Goal: Task Accomplishment & Management: Use online tool/utility

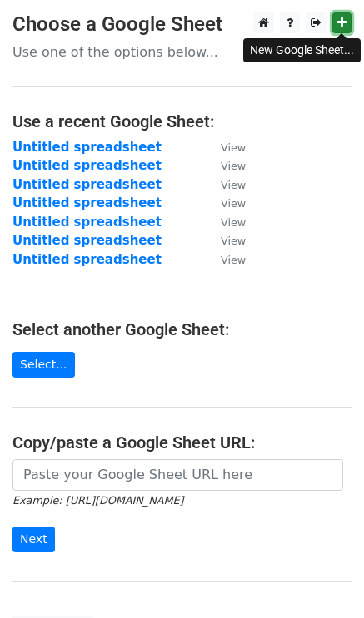
click at [333, 20] on link at bounding box center [341, 22] width 19 height 21
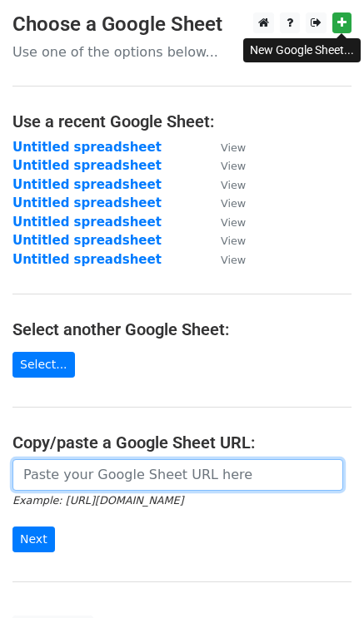
click at [42, 479] on input "url" at bounding box center [177, 475] width 330 height 32
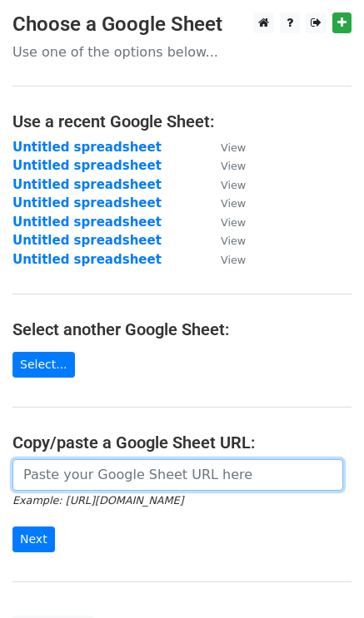
paste input "https://docs.google.com/spreadsheets/d/1mTrLMaiesNNgQvR9IJRBc_RHlG9X80JSLzjNhPu…"
type input "https://docs.google.com/spreadsheets/d/1mTrLMaiesNNgQvR9IJRBc_RHlG9X80JSLzjNhPu…"
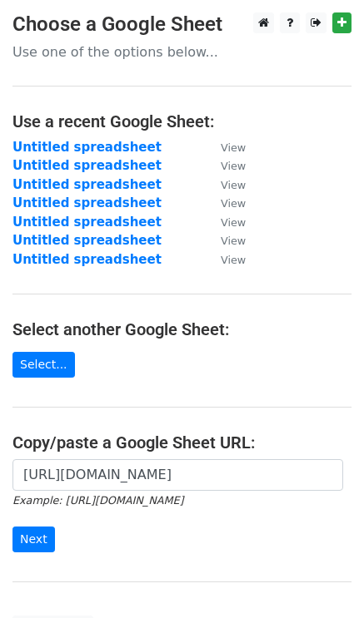
drag, startPoint x: 37, startPoint y: 520, endPoint x: 22, endPoint y: 566, distance: 47.9
click at [37, 525] on form "https://docs.google.com/spreadsheets/d/1mTrLMaiesNNgQvR9IJRBc_RHlG9X80JSLzjNhPu…" at bounding box center [181, 505] width 339 height 93
click at [22, 535] on input "Next" at bounding box center [33, 540] width 42 height 26
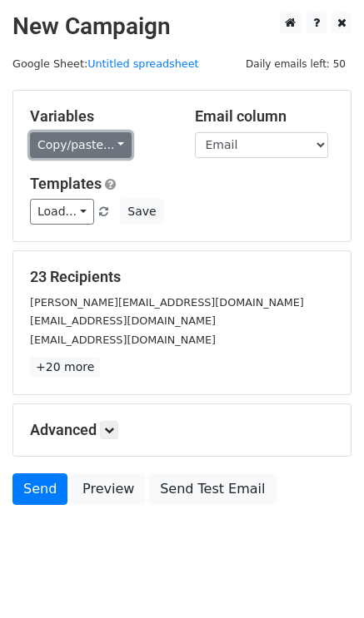
click at [92, 144] on link "Copy/paste..." at bounding box center [81, 145] width 102 height 26
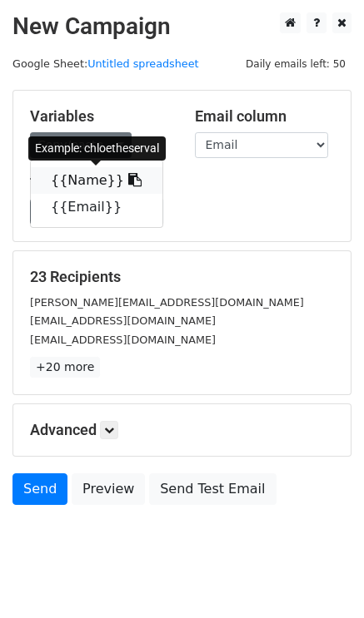
click at [103, 187] on link "{{Name}}" at bounding box center [96, 180] width 131 height 27
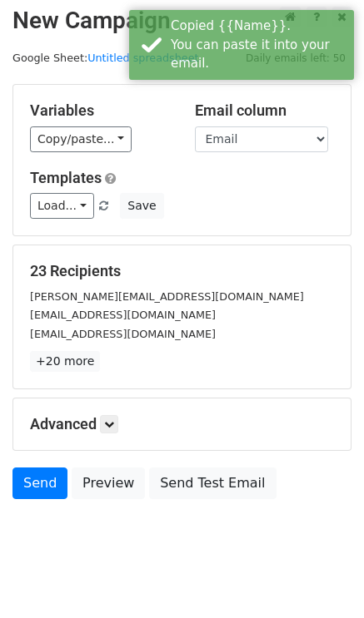
scroll to position [24, 0]
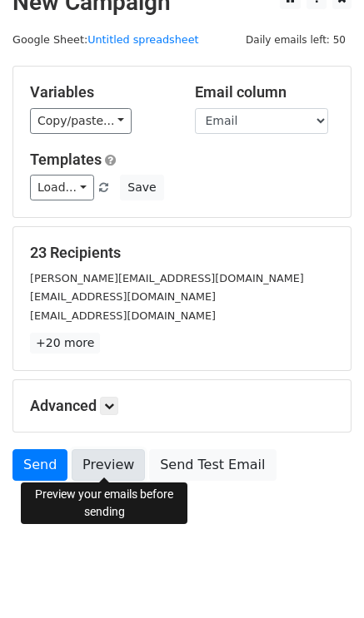
click at [88, 457] on link "Preview" at bounding box center [108, 465] width 73 height 32
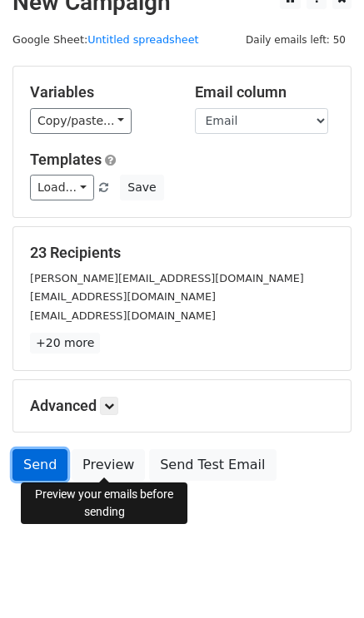
click at [42, 464] on link "Send" at bounding box center [39, 465] width 55 height 32
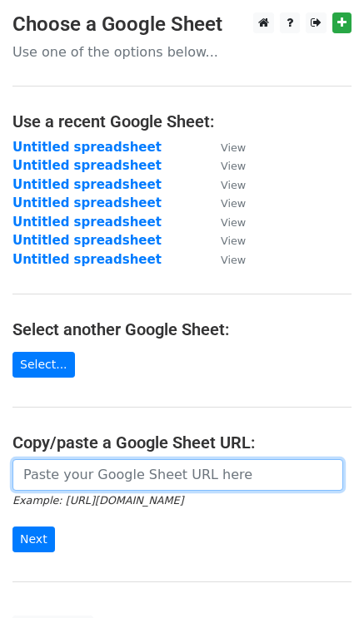
click at [51, 478] on input "url" at bounding box center [177, 475] width 330 height 32
paste input "https://docs.google.com/spreadsheets/d/1mTrLMaiesNNgQvR9IJRBc_RHlG9X80JSLzjNhPu…"
type input "https://docs.google.com/spreadsheets/d/1mTrLMaiesNNgQvR9IJRBc_RHlG9X80JSLzjNhPu…"
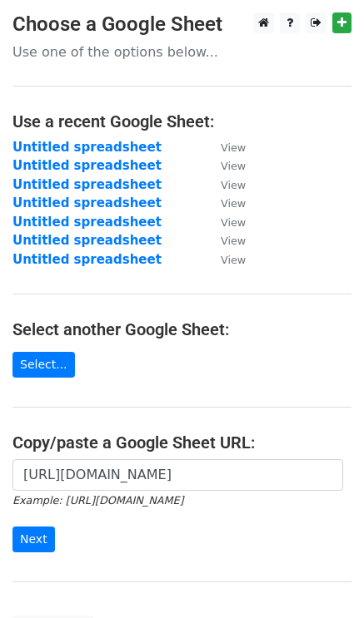
scroll to position [152, 0]
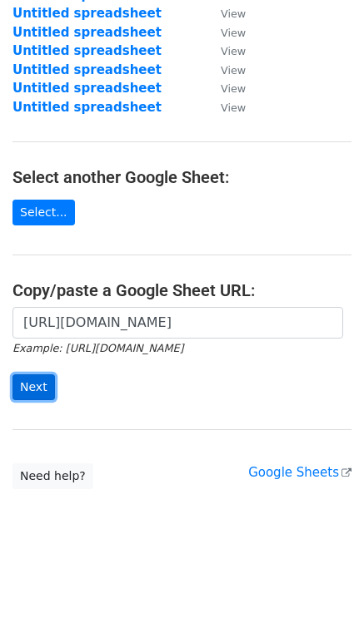
click at [37, 385] on input "Next" at bounding box center [33, 388] width 42 height 26
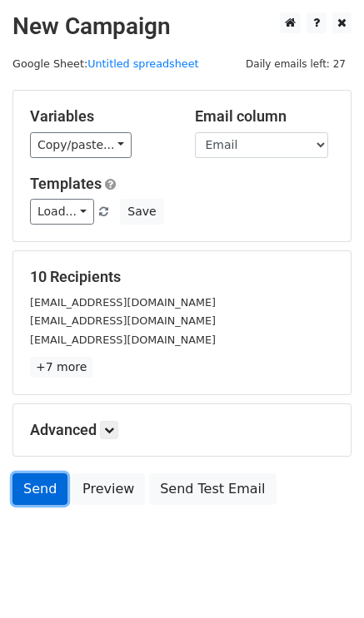
click at [44, 483] on link "Send" at bounding box center [39, 490] width 55 height 32
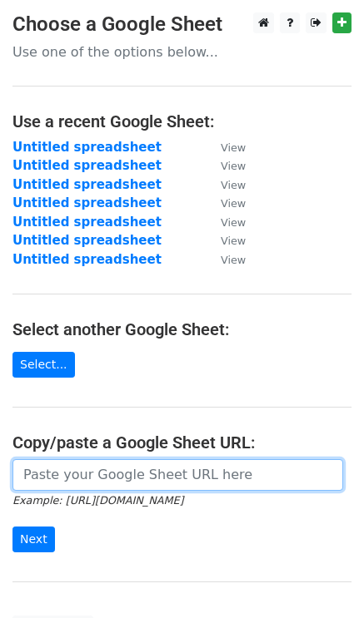
click at [84, 488] on input "url" at bounding box center [177, 475] width 330 height 32
paste input "[URL][DOMAIN_NAME]"
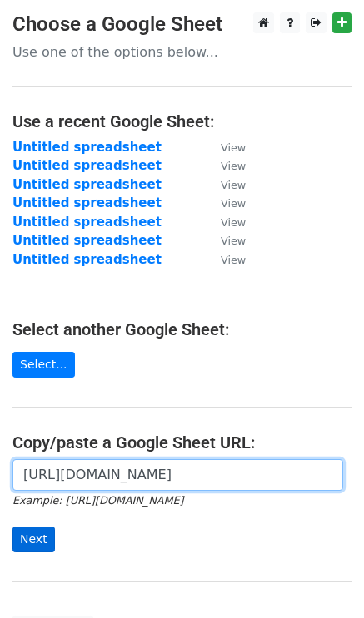
type input "[URL][DOMAIN_NAME]"
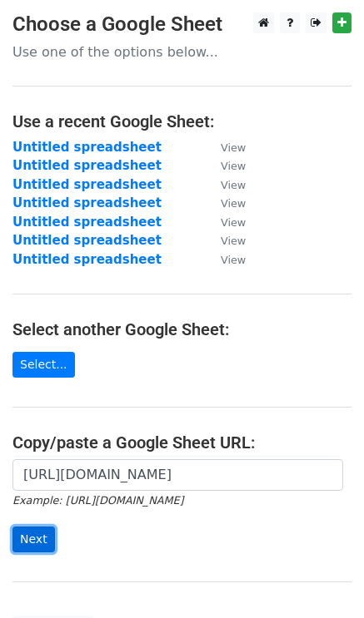
click at [30, 535] on input "Next" at bounding box center [33, 540] width 42 height 26
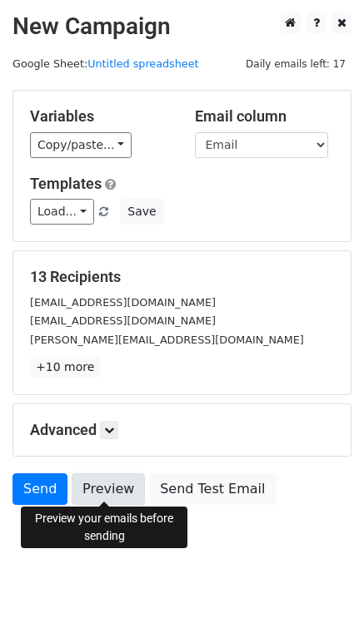
click at [79, 490] on link "Preview" at bounding box center [108, 490] width 73 height 32
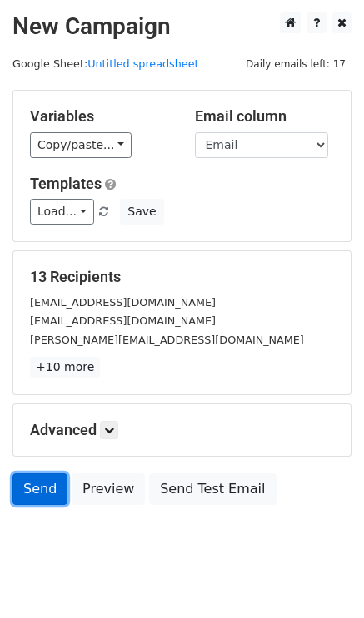
click at [28, 482] on link "Send" at bounding box center [39, 490] width 55 height 32
